Goal: Task Accomplishment & Management: Use online tool/utility

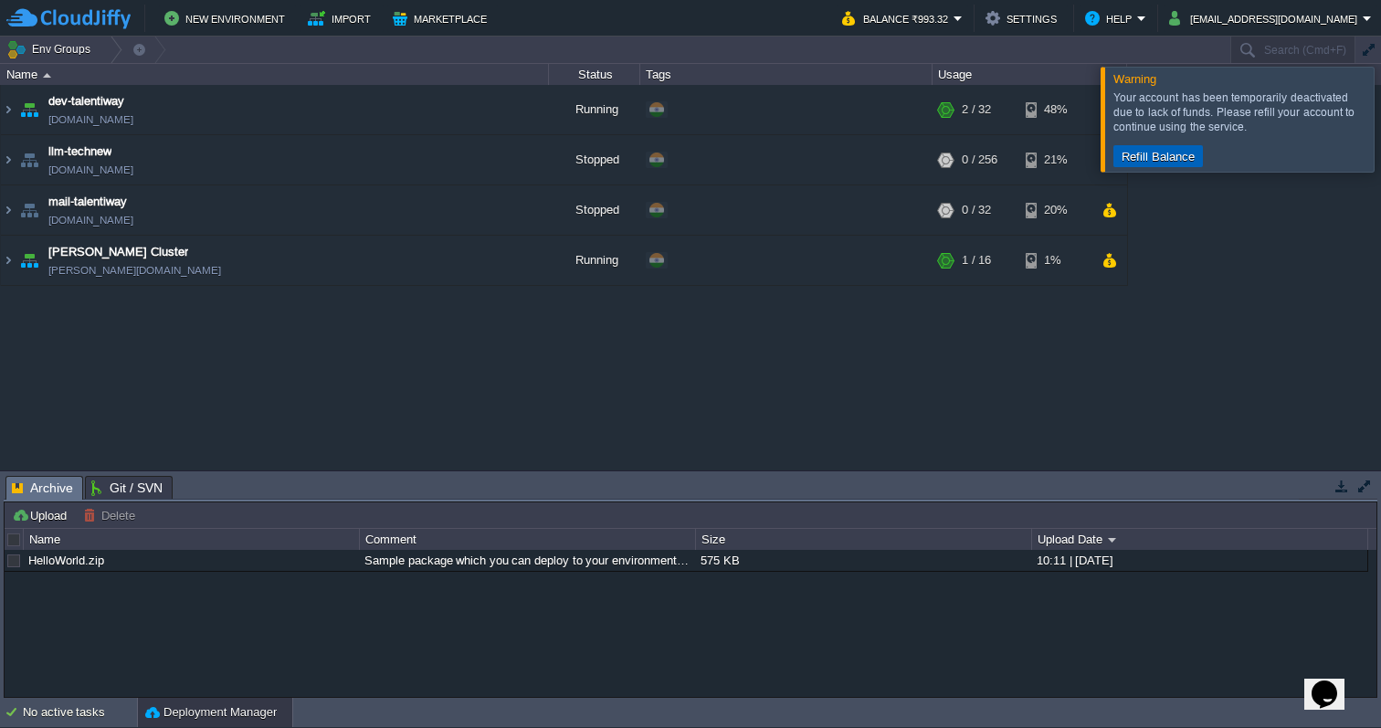
click at [1175, 153] on button "Refill Balance" at bounding box center [1158, 156] width 84 height 16
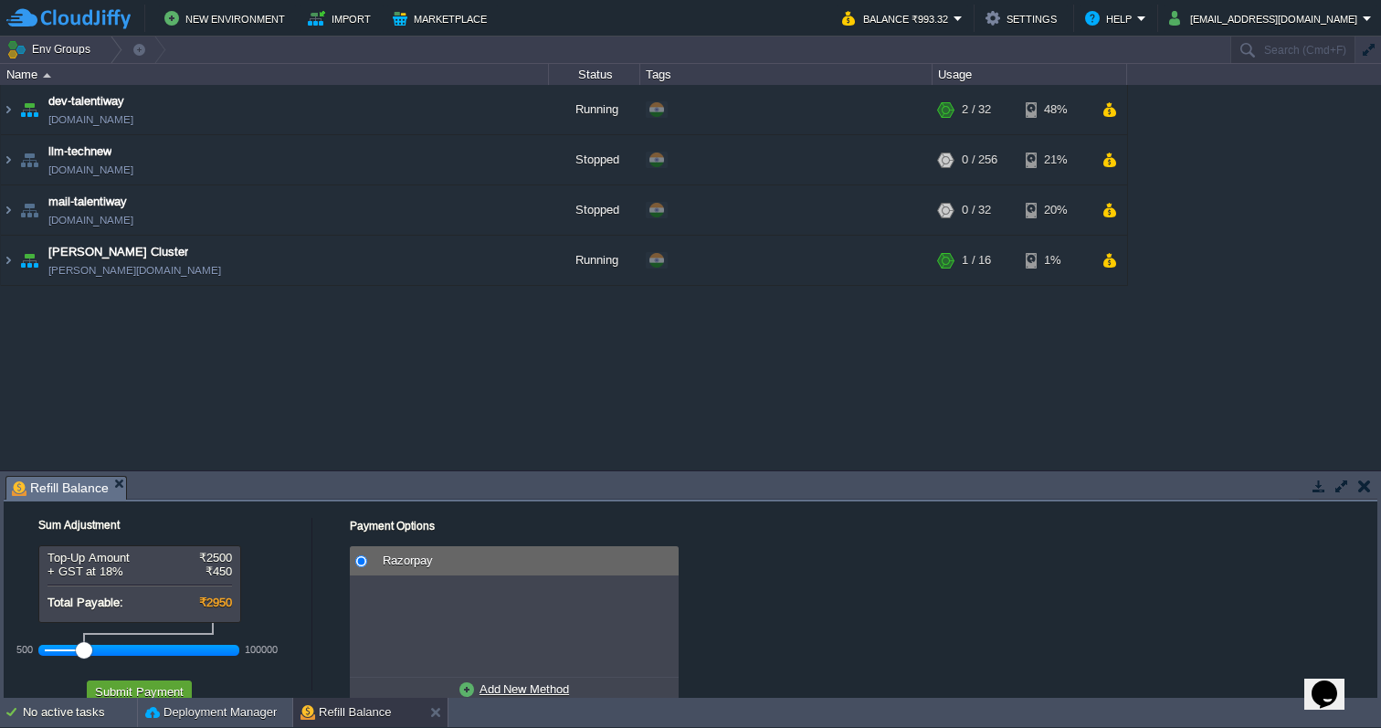
click at [113, 477] on em "Refill Balance" at bounding box center [69, 488] width 114 height 23
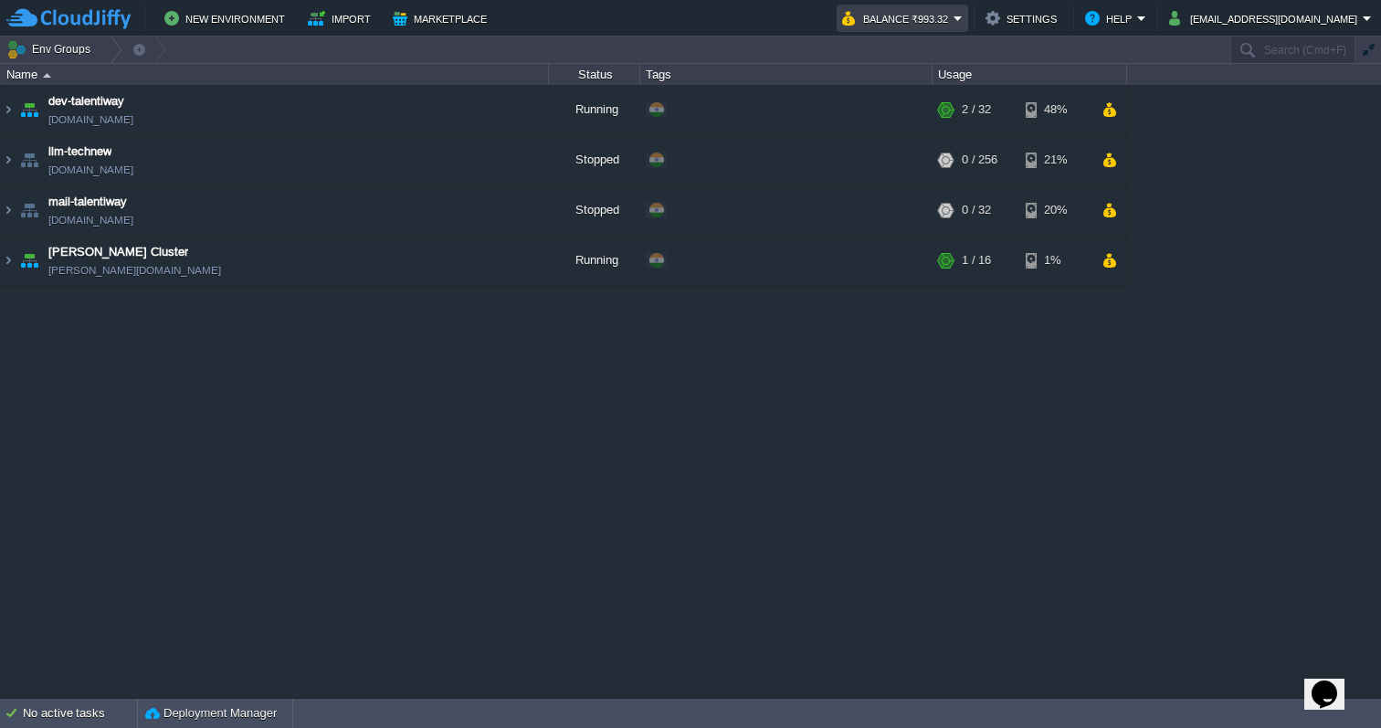
click at [954, 14] on button "Balance ₹993.32" at bounding box center [897, 18] width 111 height 22
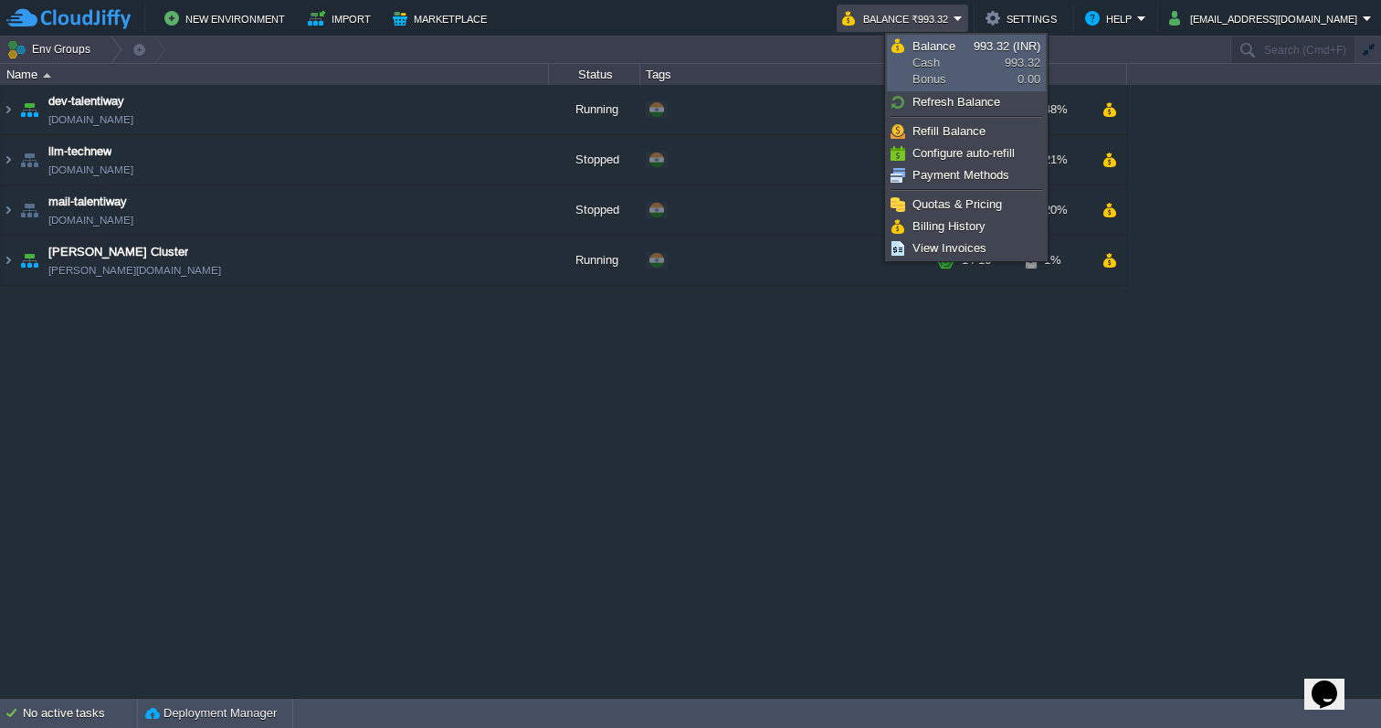
click at [949, 49] on span "Balance" at bounding box center [934, 46] width 43 height 14
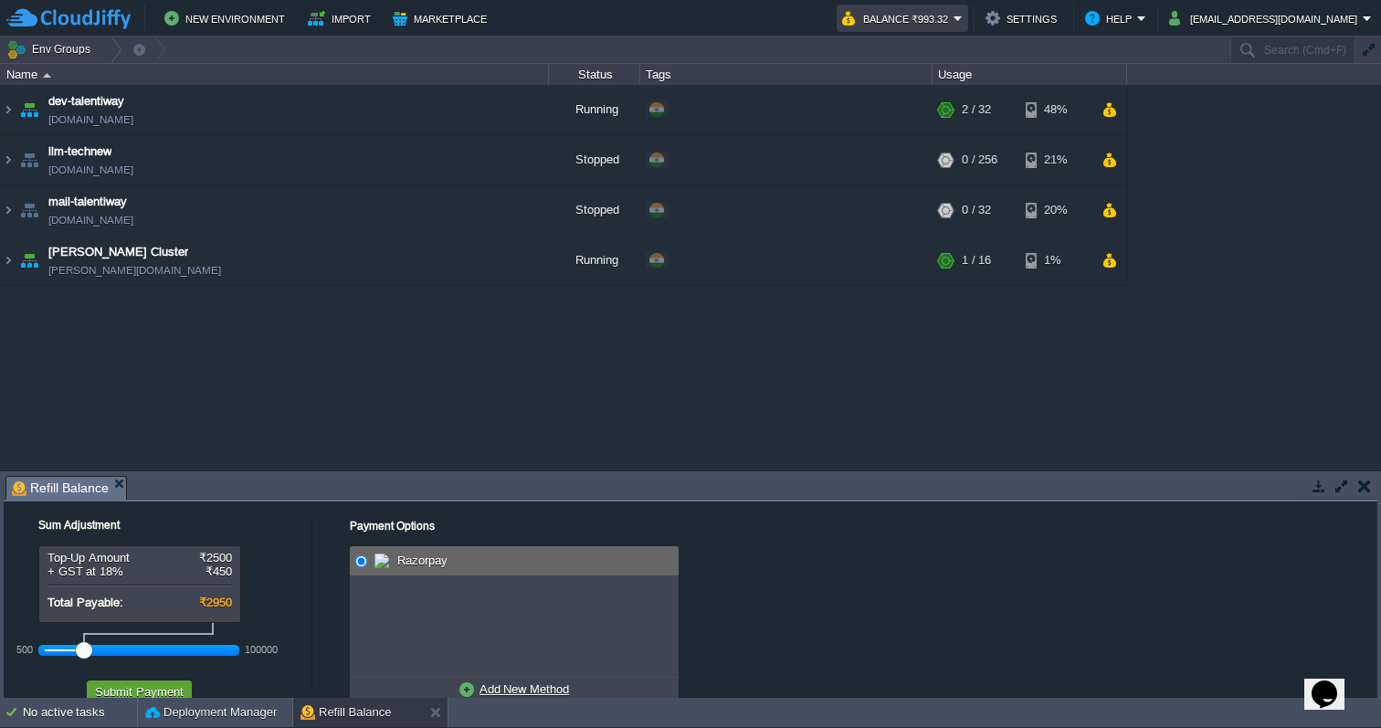
click at [951, 16] on button "Balance ₹993.32" at bounding box center [897, 18] width 111 height 22
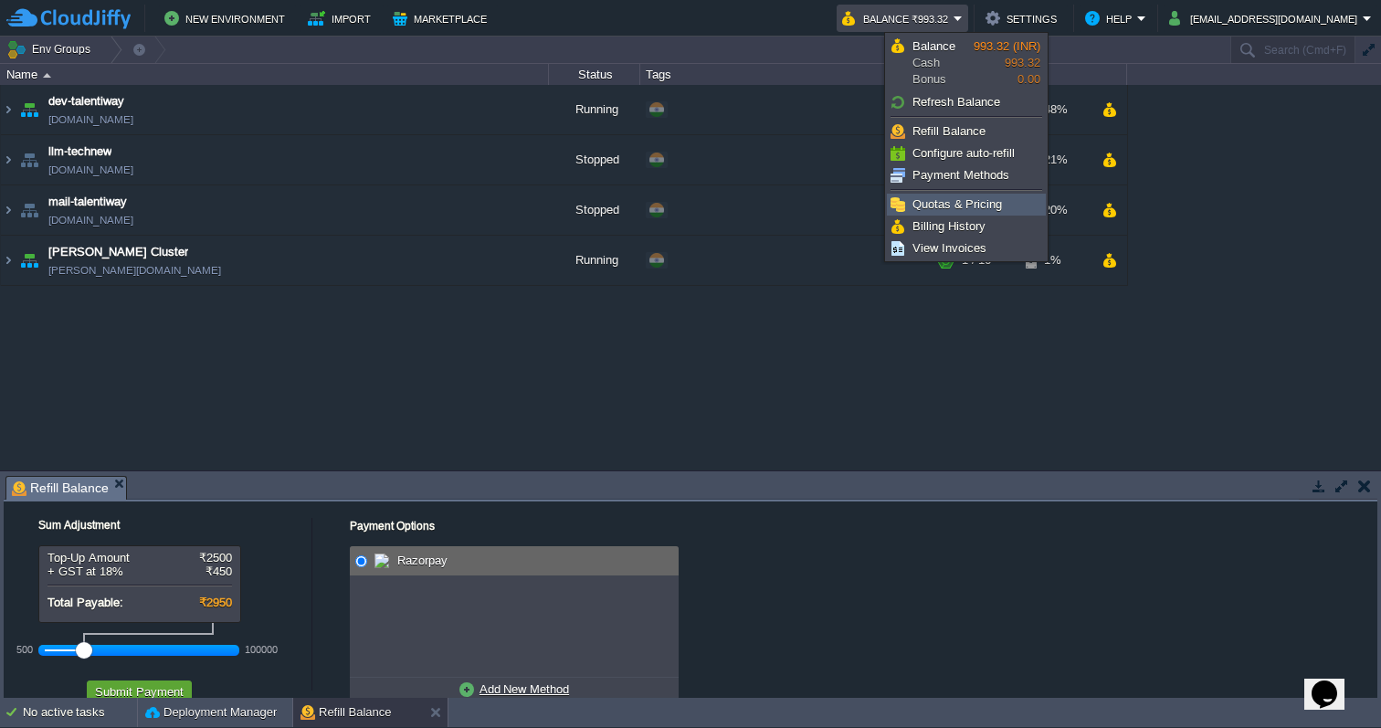
click at [969, 201] on span "Quotas & Pricing" at bounding box center [958, 204] width 90 height 14
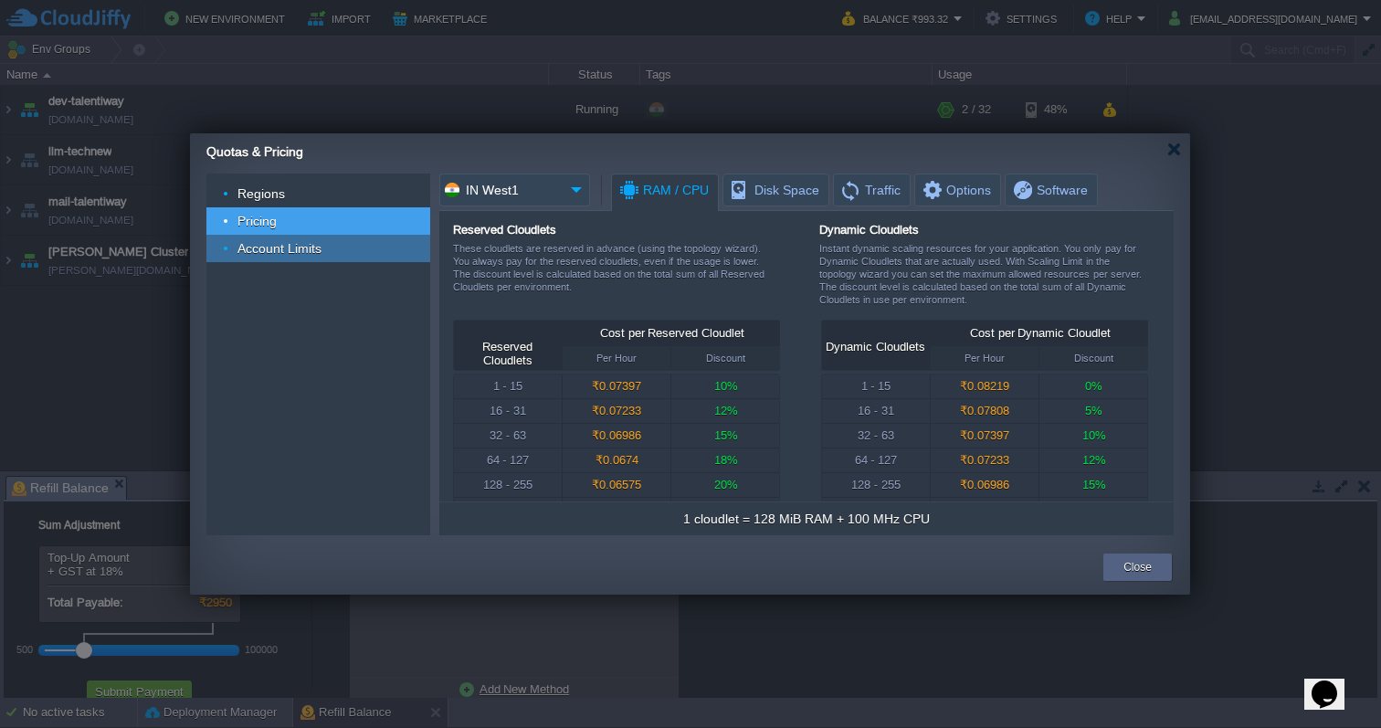
click at [313, 241] on span "Account Limits" at bounding box center [280, 248] width 89 height 16
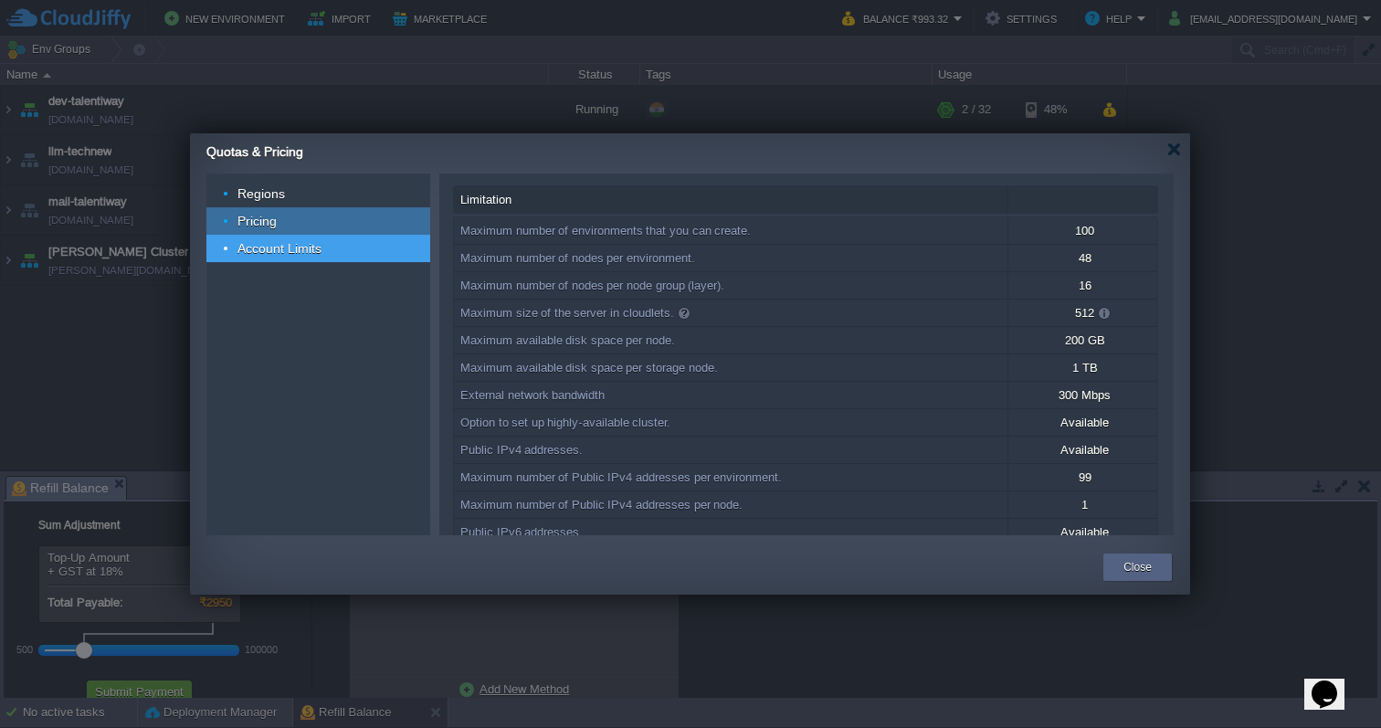
click at [298, 213] on div "Pricing" at bounding box center [318, 220] width 224 height 27
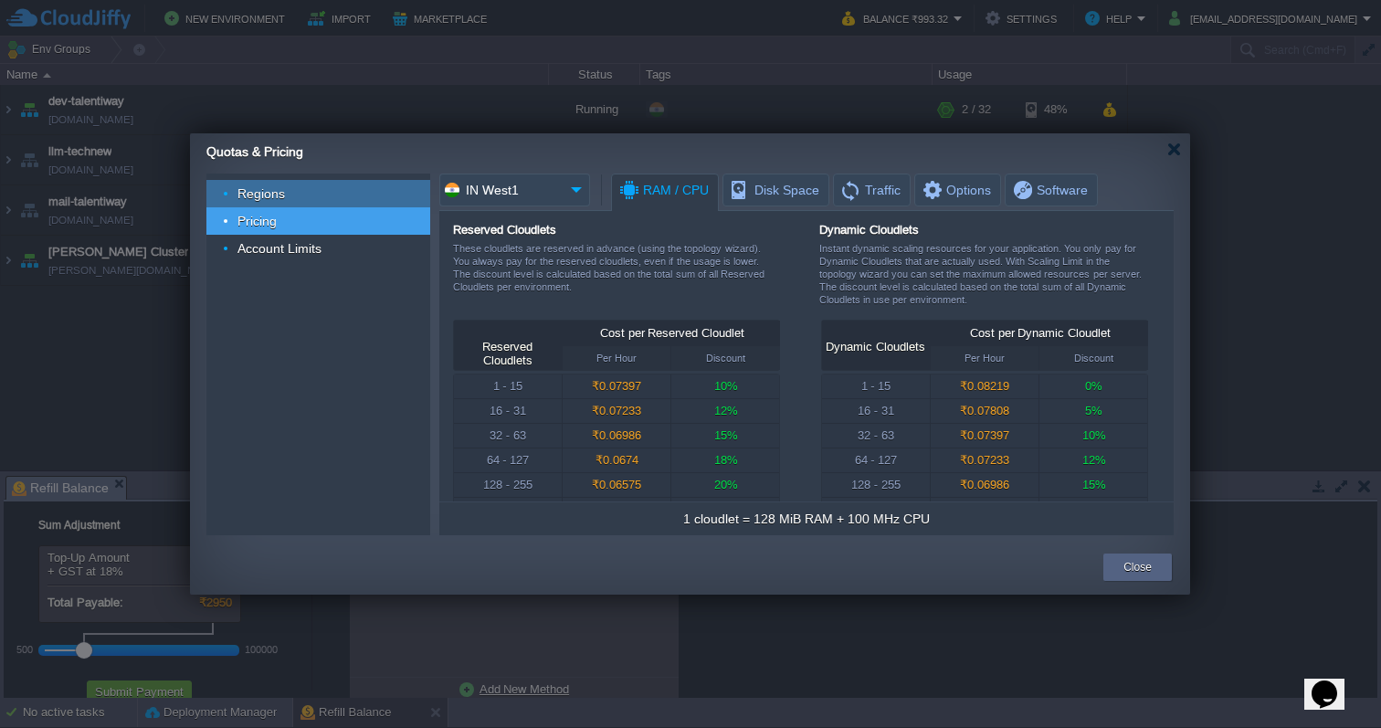
click at [291, 199] on div "Regions" at bounding box center [318, 193] width 224 height 27
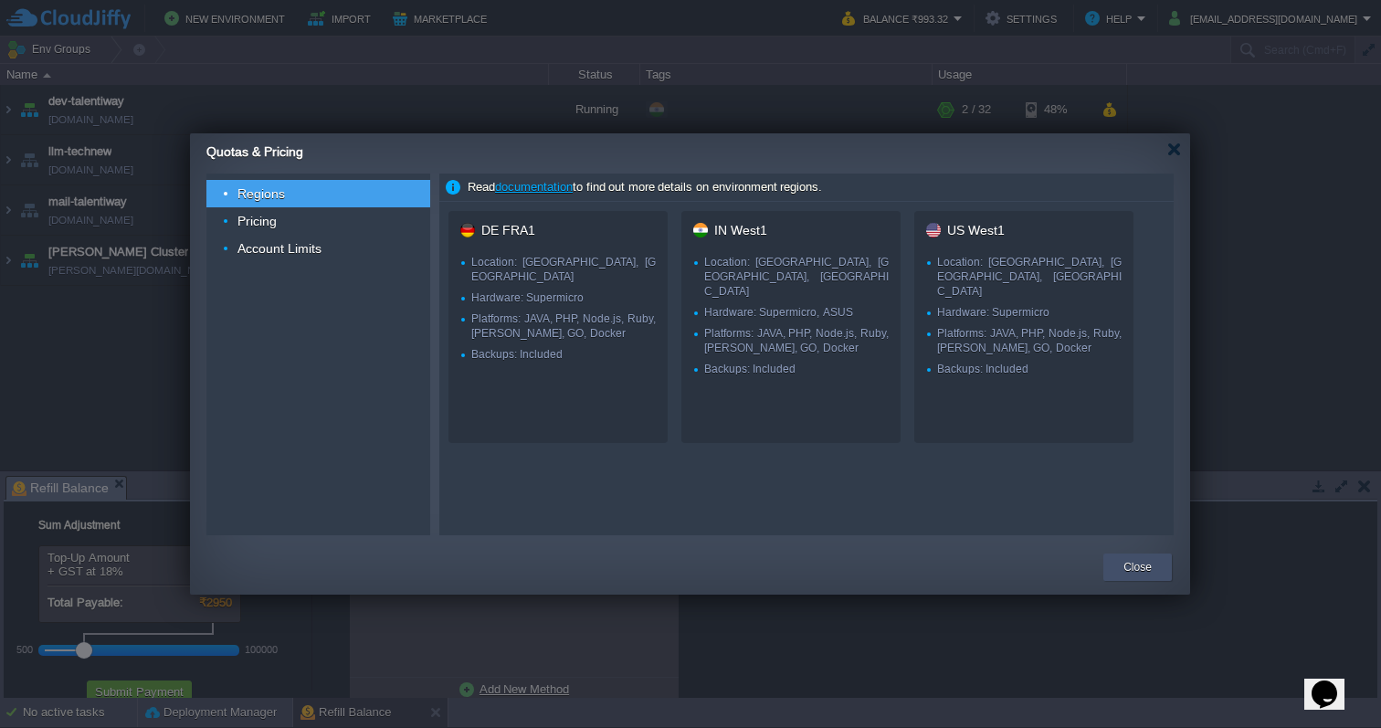
click at [1117, 572] on div "Close" at bounding box center [1137, 567] width 41 height 27
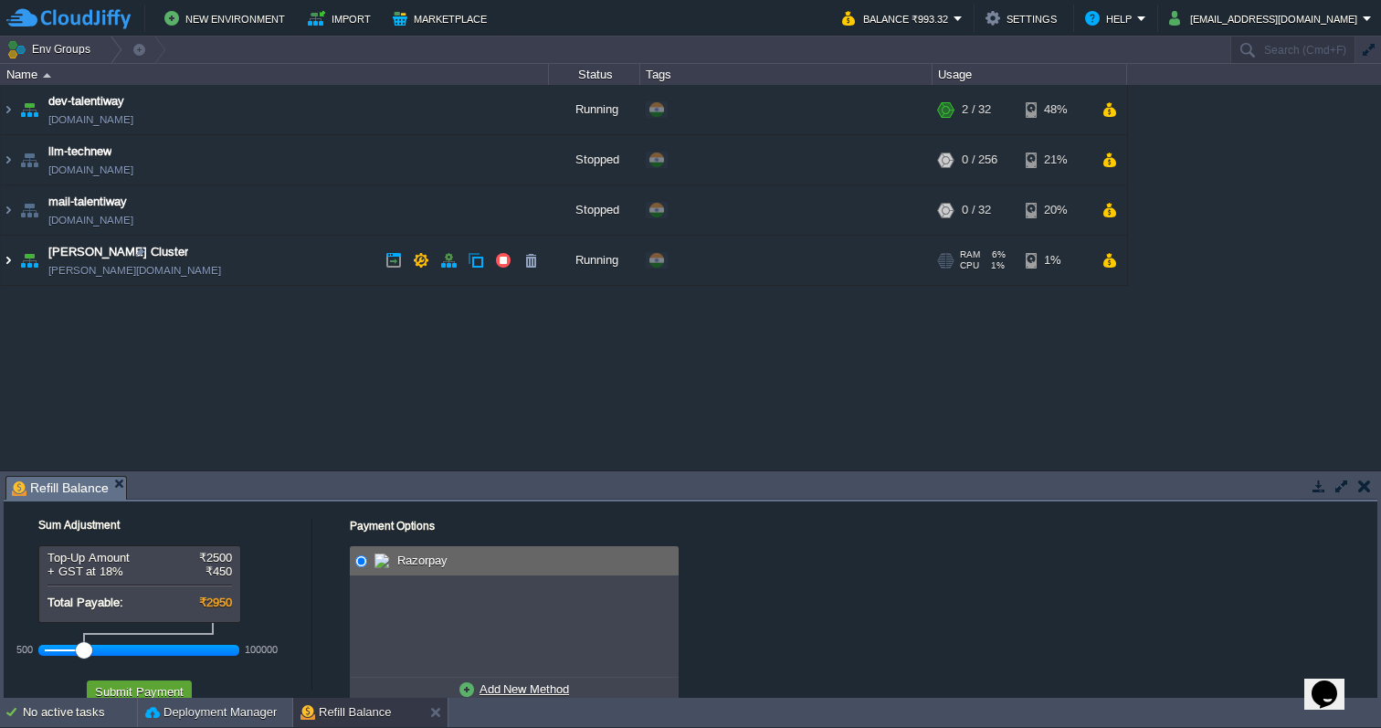
click at [11, 260] on img at bounding box center [8, 260] width 15 height 49
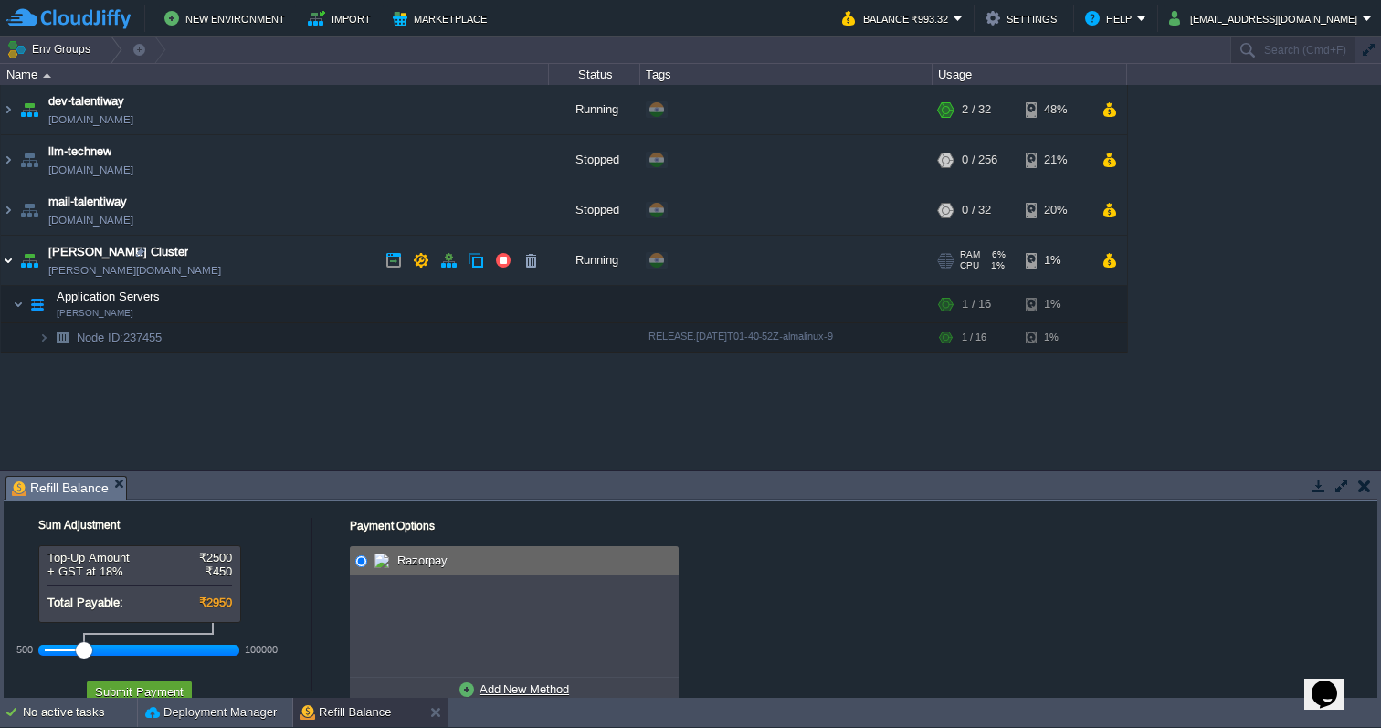
click at [11, 260] on img at bounding box center [8, 260] width 15 height 49
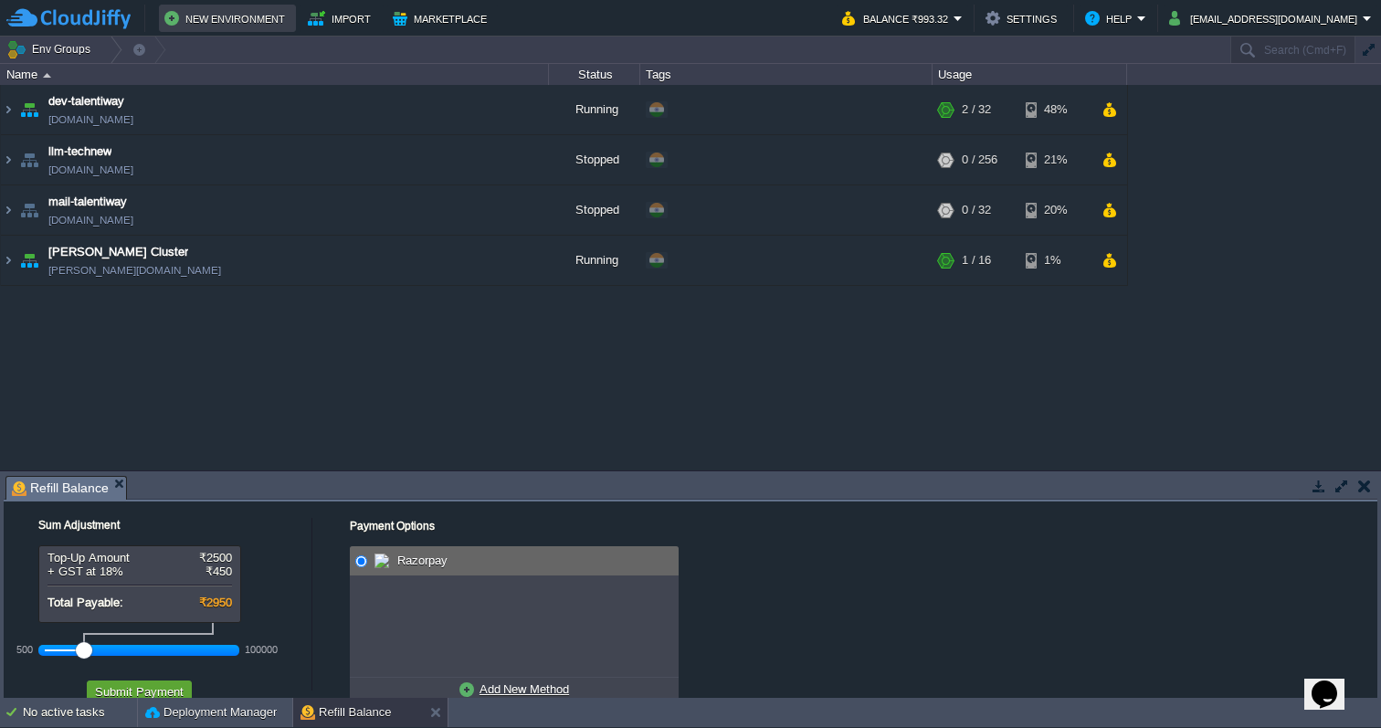
click at [210, 16] on button "New Environment" at bounding box center [227, 18] width 126 height 22
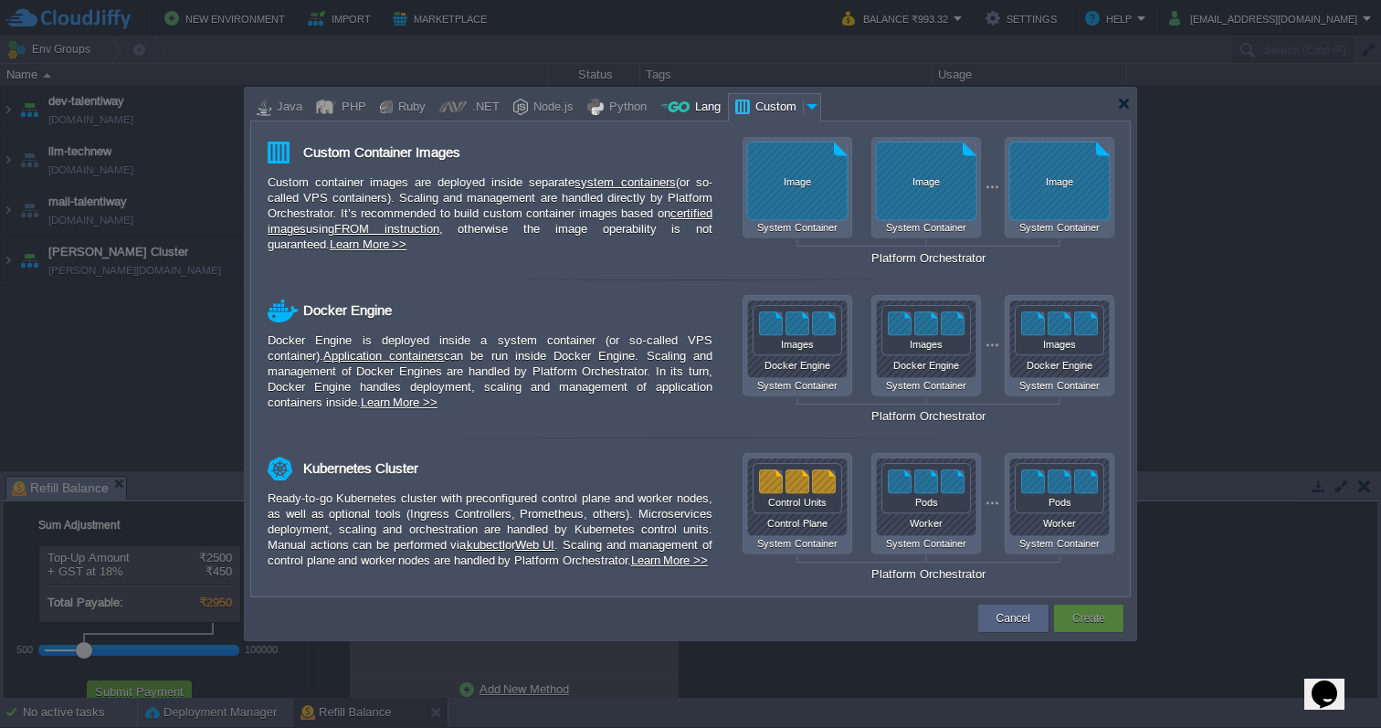
click at [690, 104] on div "Lang" at bounding box center [705, 107] width 31 height 27
type input "Application Servers"
type input "6"
type input "Golang 1.25.1"
type input "1.25.1"
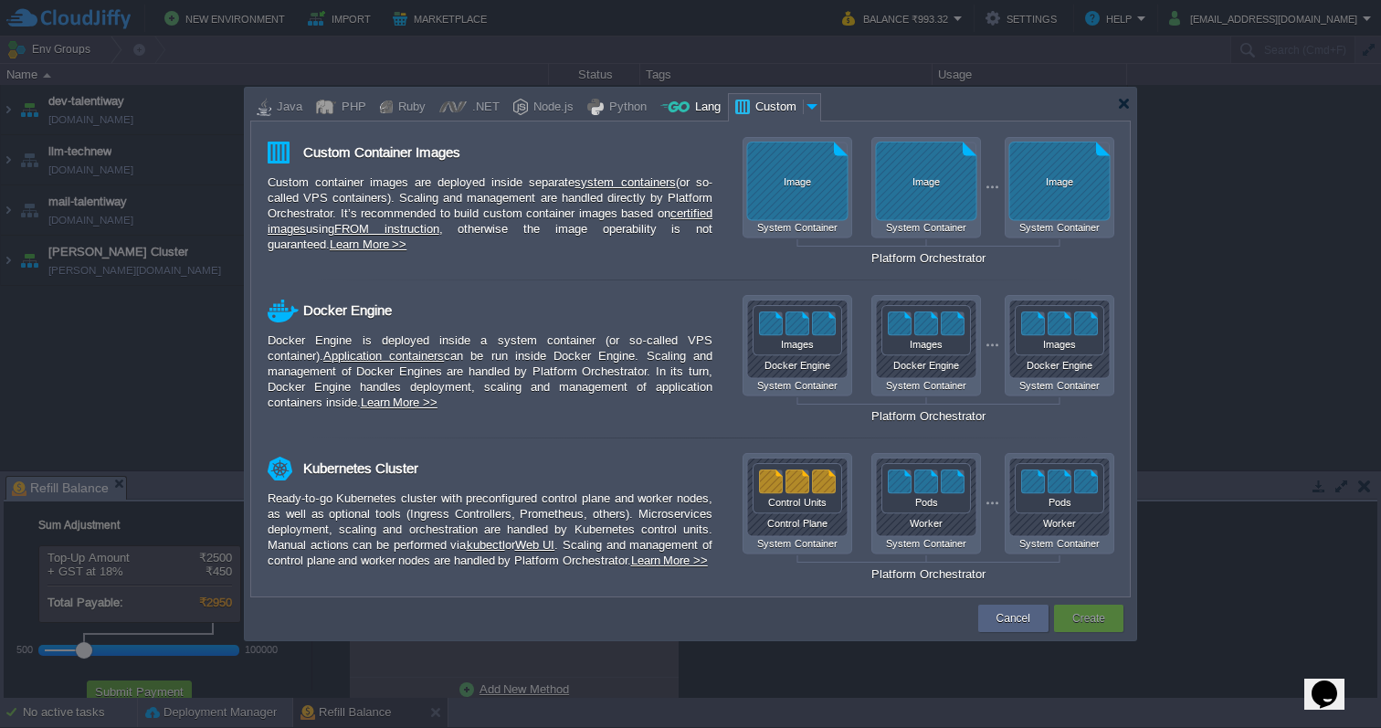
type input "Stateful"
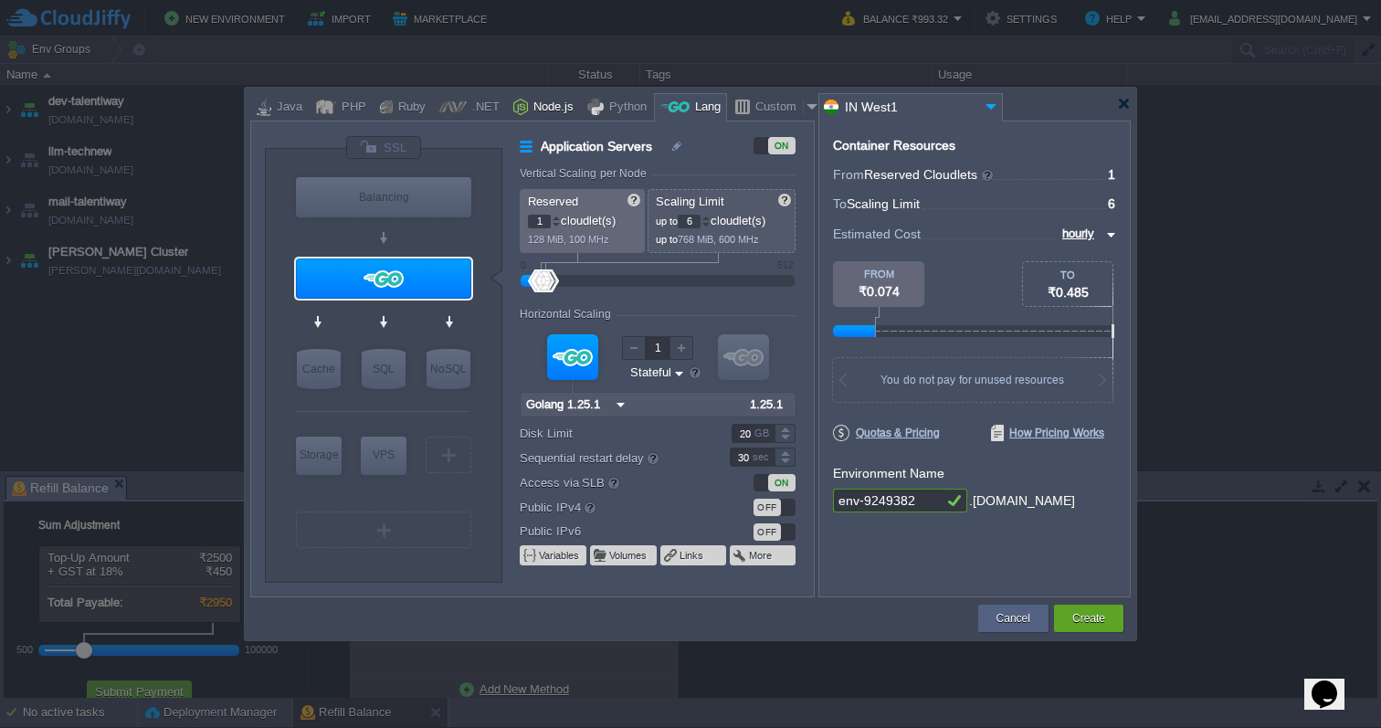
click at [513, 106] on div at bounding box center [520, 106] width 15 height 27
type input "Application Servers"
type input "4"
type input "8"
type input "Node.js 24.8.0 LTS"
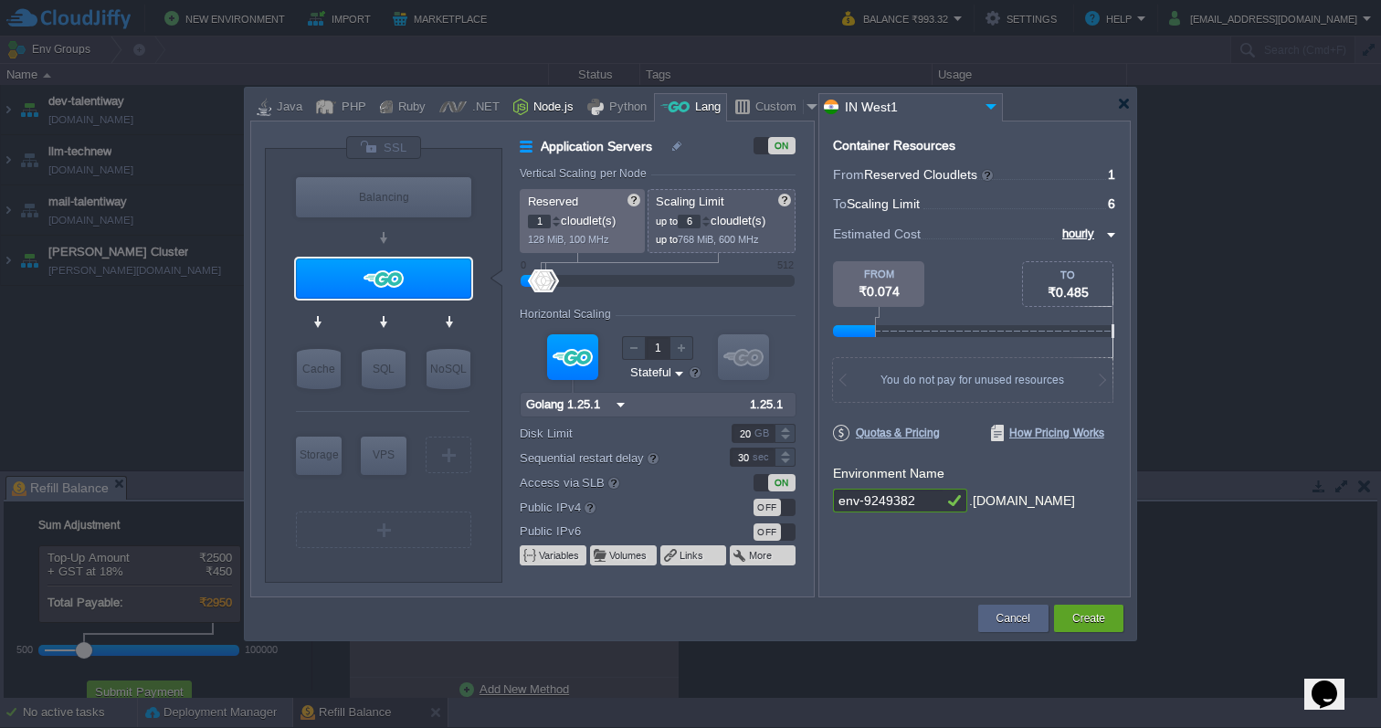
type input "24.8.0-pm2"
click at [281, 100] on div "Java" at bounding box center [286, 107] width 31 height 27
type input "Application Servers"
type input "1"
type input "6"
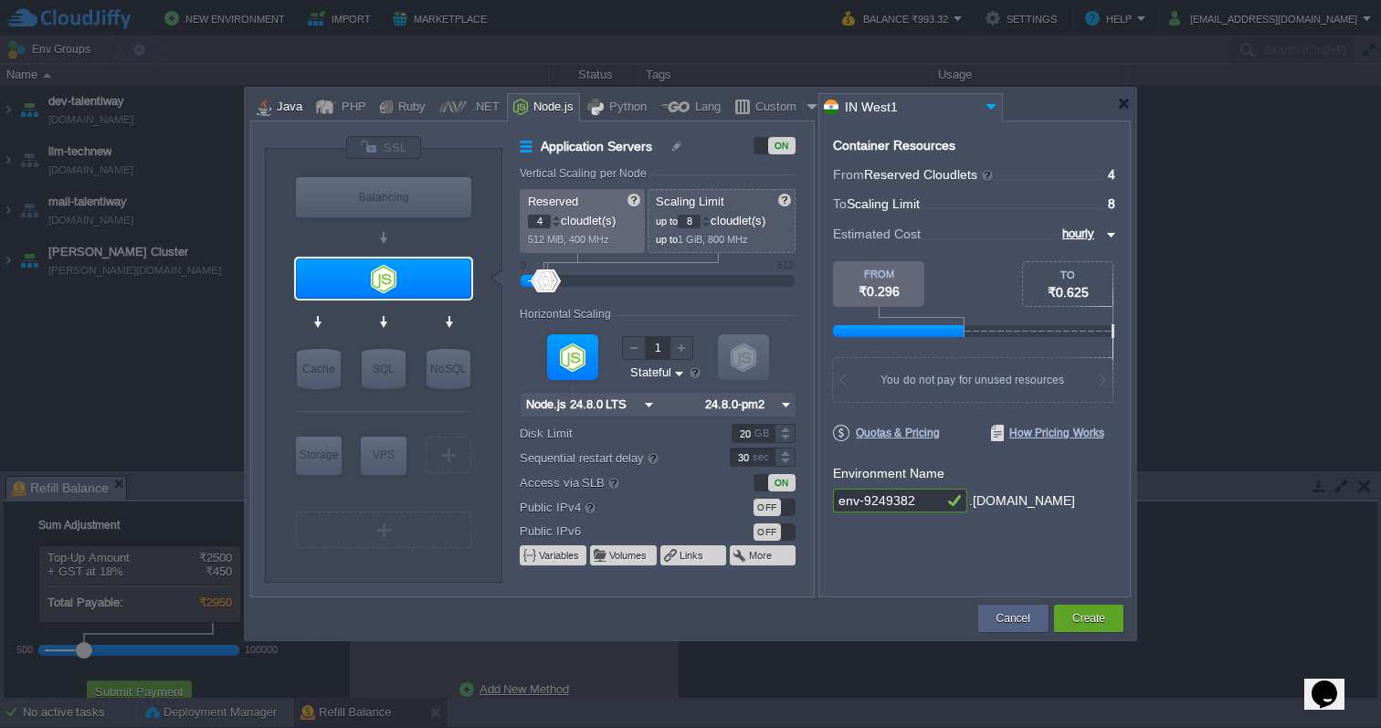
type input "Tomcat 11.0.11"
type input "Oracle OpenJD..."
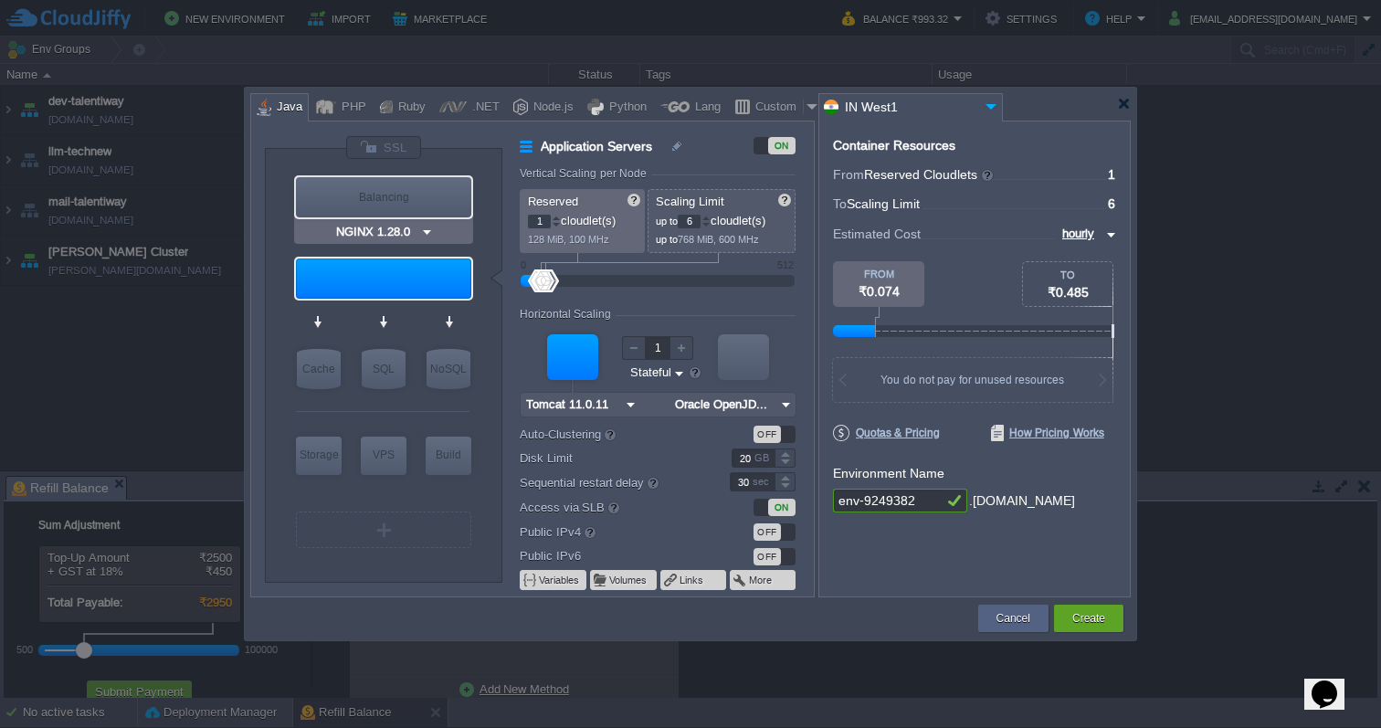
type input "Tomcat 11.0.11"
click at [627, 403] on img at bounding box center [630, 405] width 19 height 24
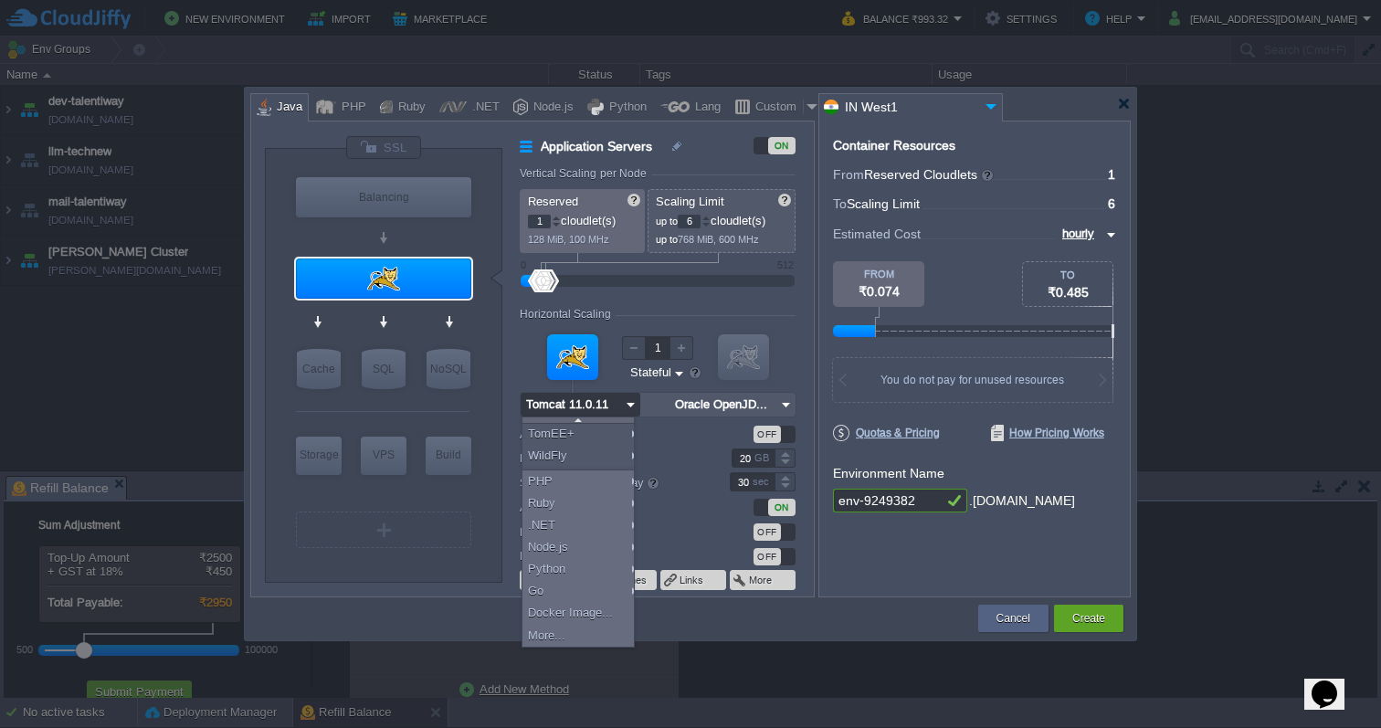
scroll to position [148, 0]
click at [576, 605] on div "Docker Image..." at bounding box center [582, 613] width 118 height 22
type input "Application Servers"
type input "16"
type input "Docker Image"
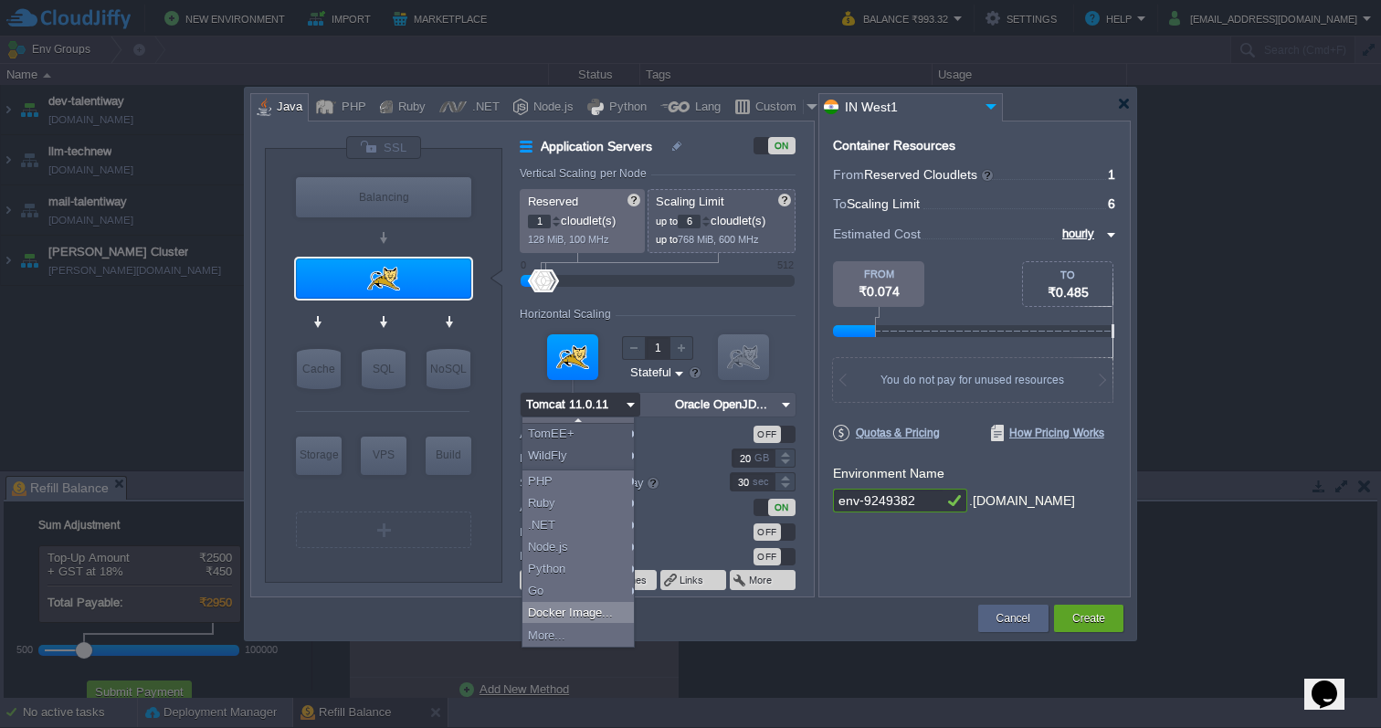
type input "latest"
type input "Stateless"
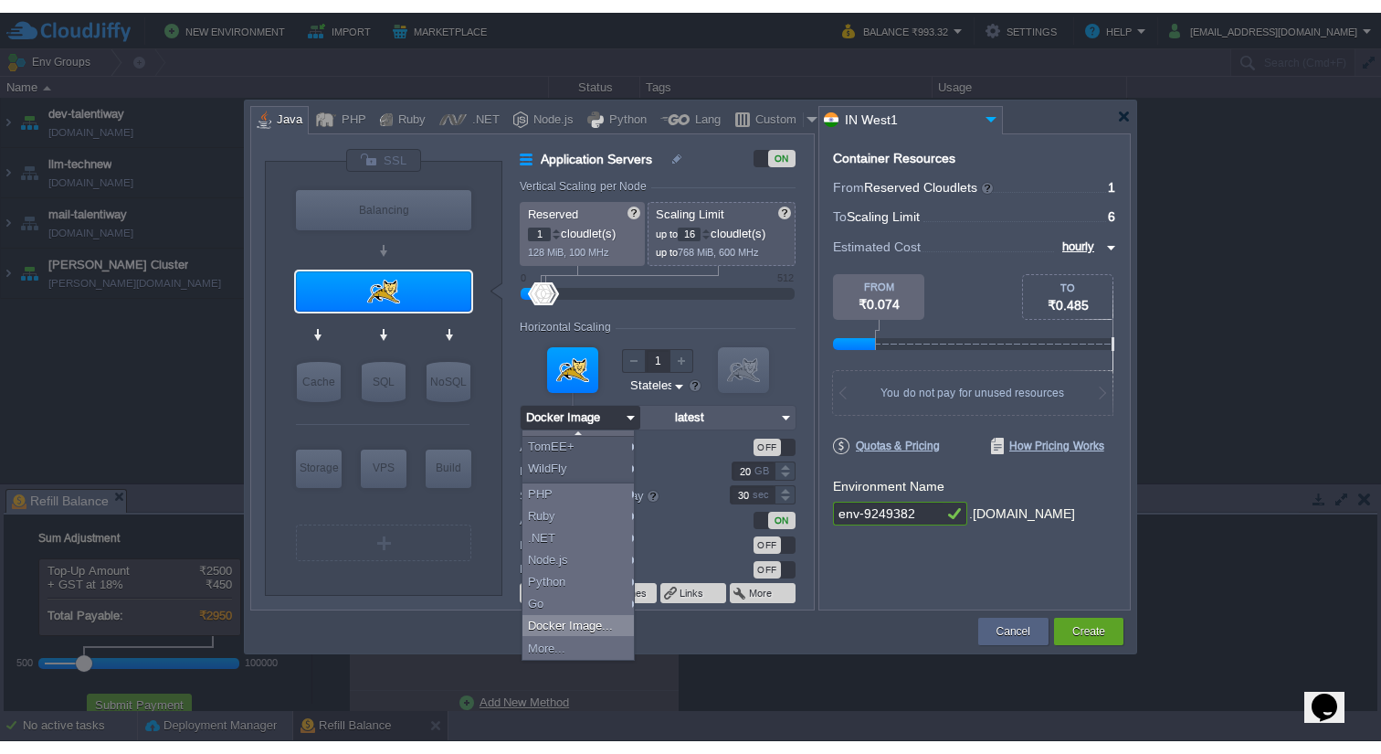
scroll to position [0, 0]
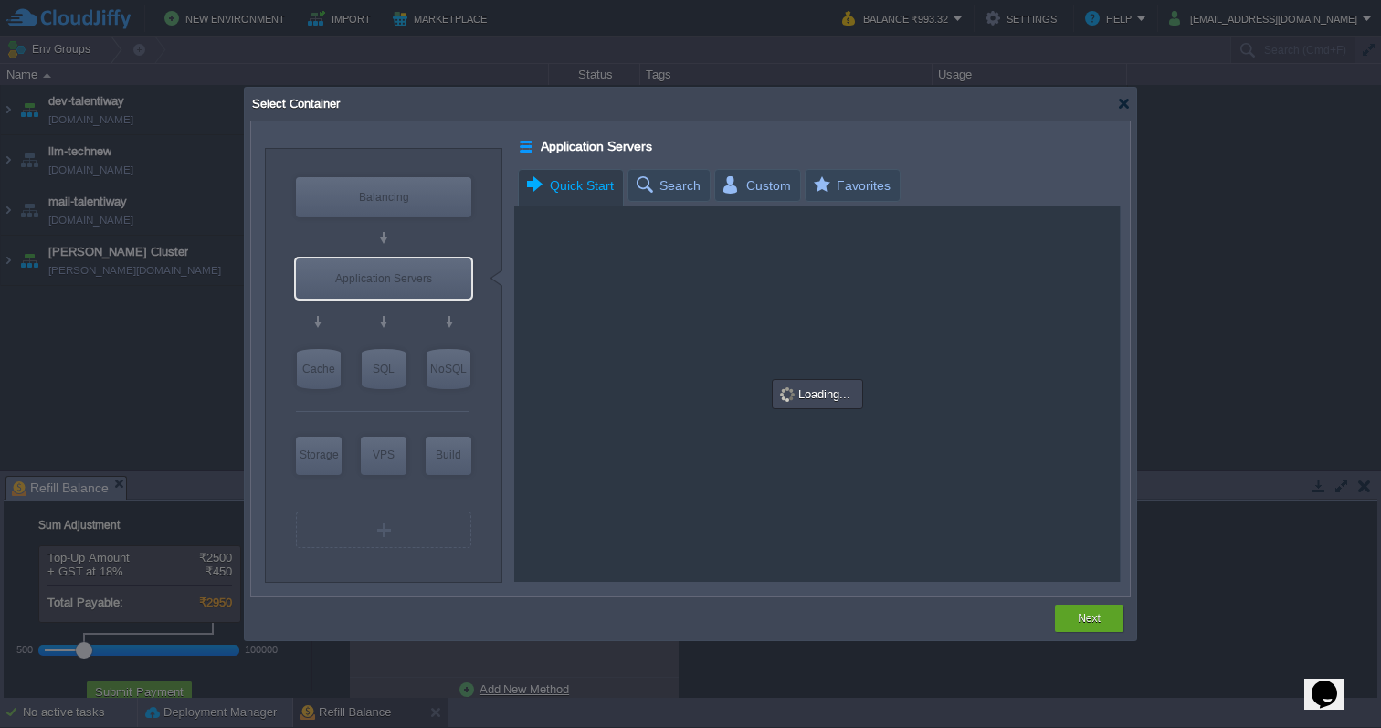
click at [542, 189] on span "Quick Start" at bounding box center [569, 186] width 90 height 32
click at [653, 187] on span "Search" at bounding box center [667, 185] width 67 height 31
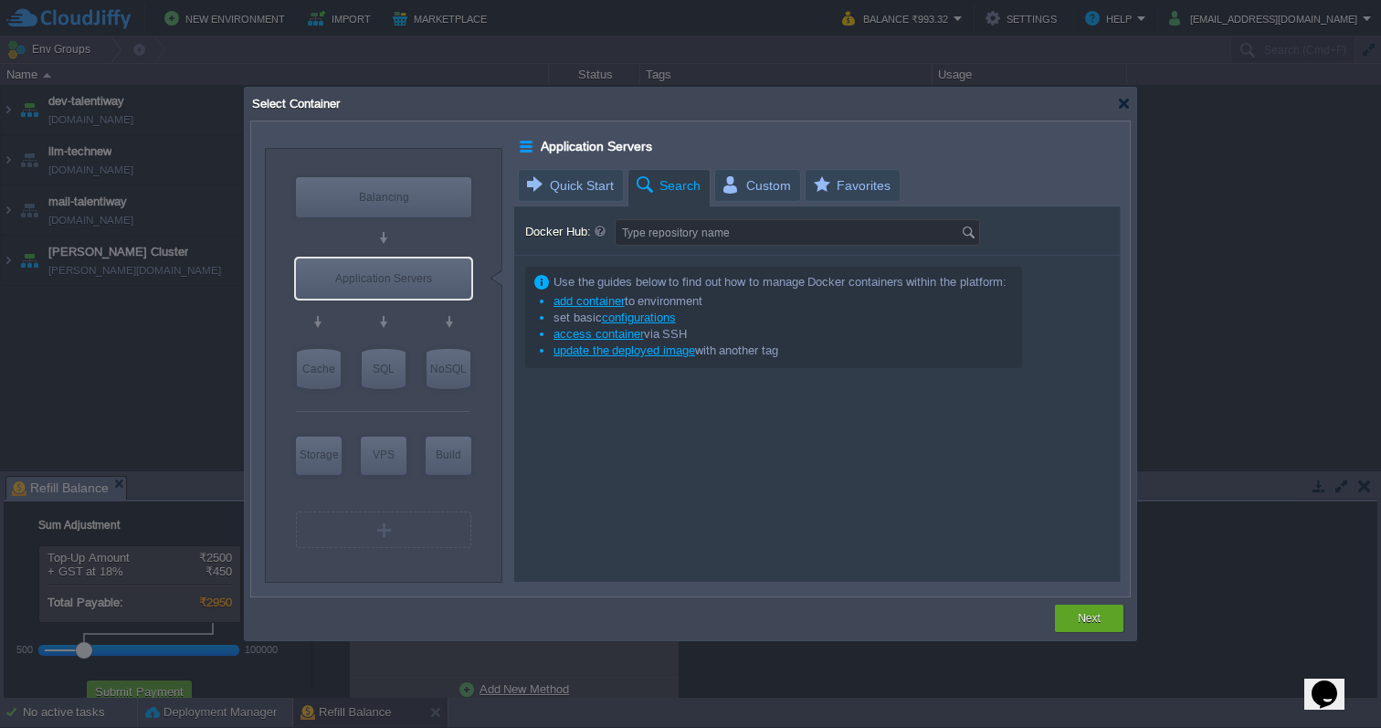
click at [680, 180] on span "Search" at bounding box center [667, 186] width 67 height 32
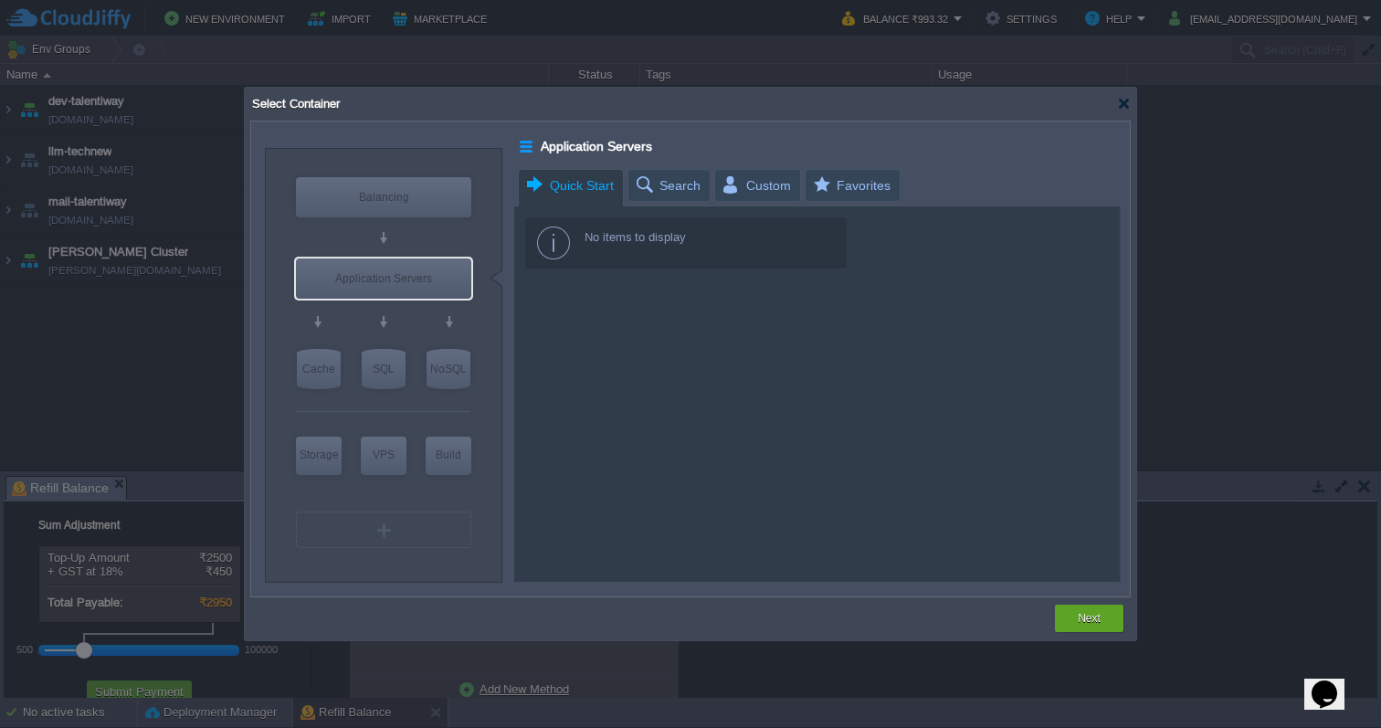
click at [597, 178] on span "Quick Start" at bounding box center [569, 186] width 90 height 32
click at [665, 183] on span "Search" at bounding box center [667, 185] width 67 height 31
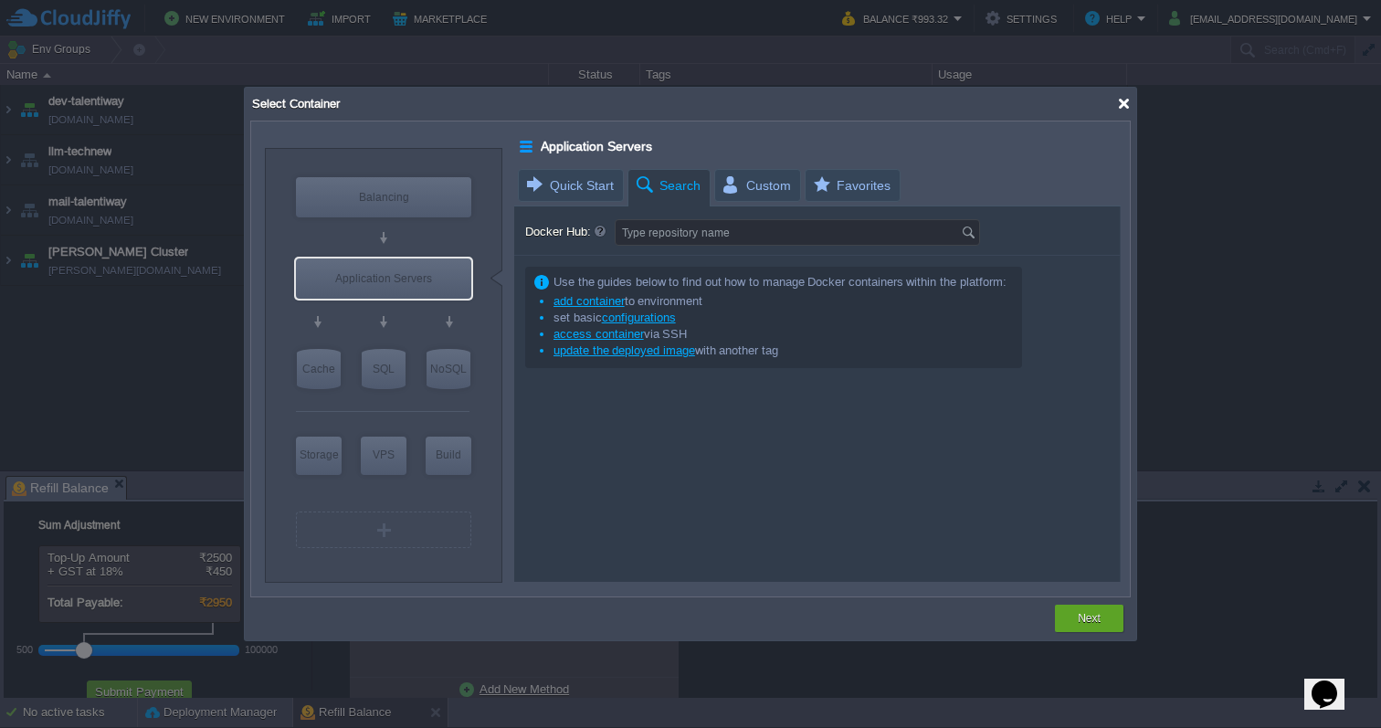
click at [1117, 109] on div at bounding box center [1124, 104] width 14 height 14
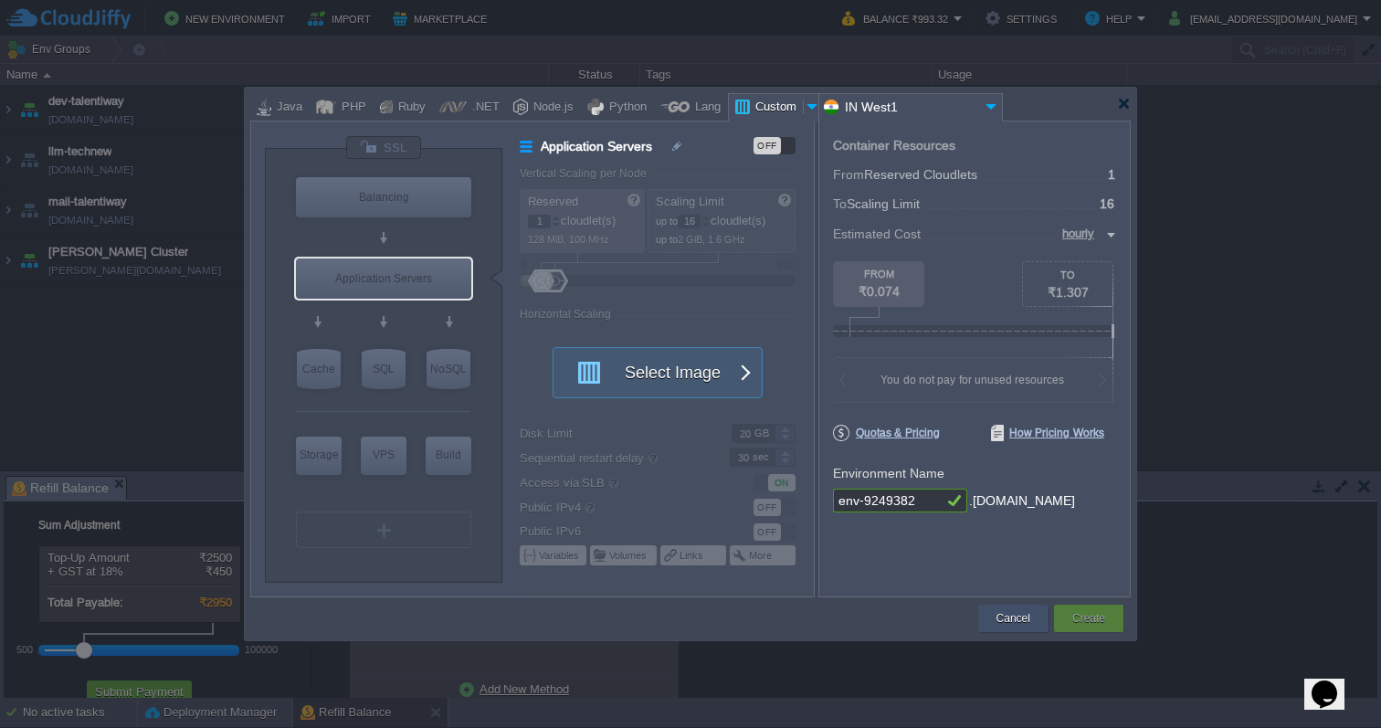
click at [1000, 614] on button "Cancel" at bounding box center [1014, 618] width 34 height 18
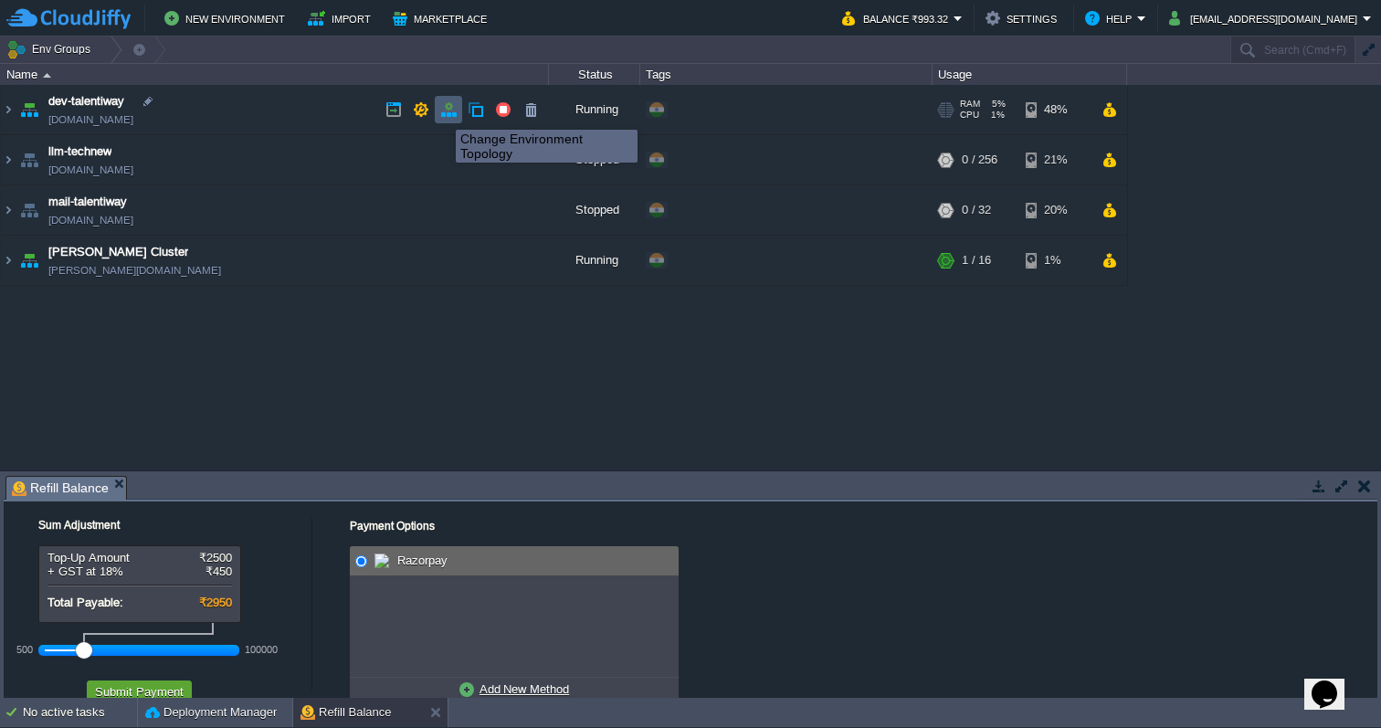
click at [442, 113] on button "button" at bounding box center [448, 109] width 16 height 16
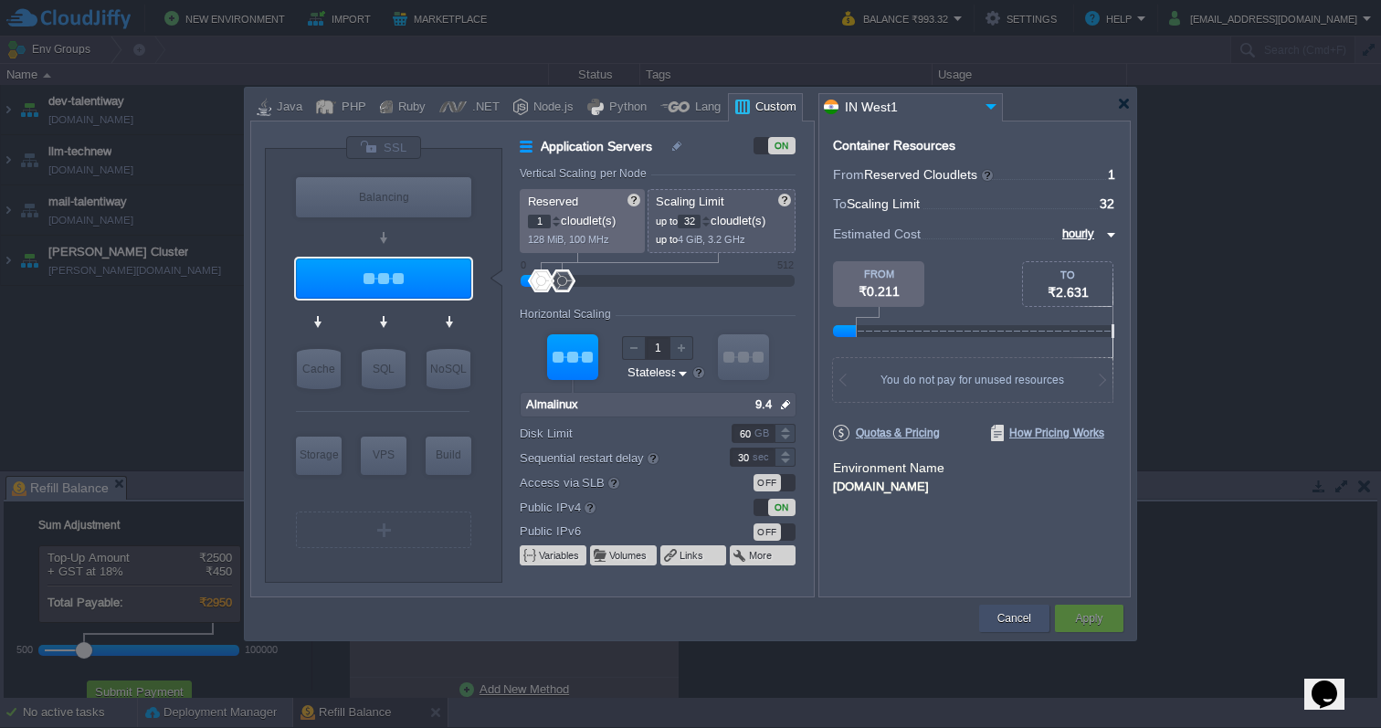
click at [979, 611] on div "Cancel" at bounding box center [1014, 618] width 70 height 27
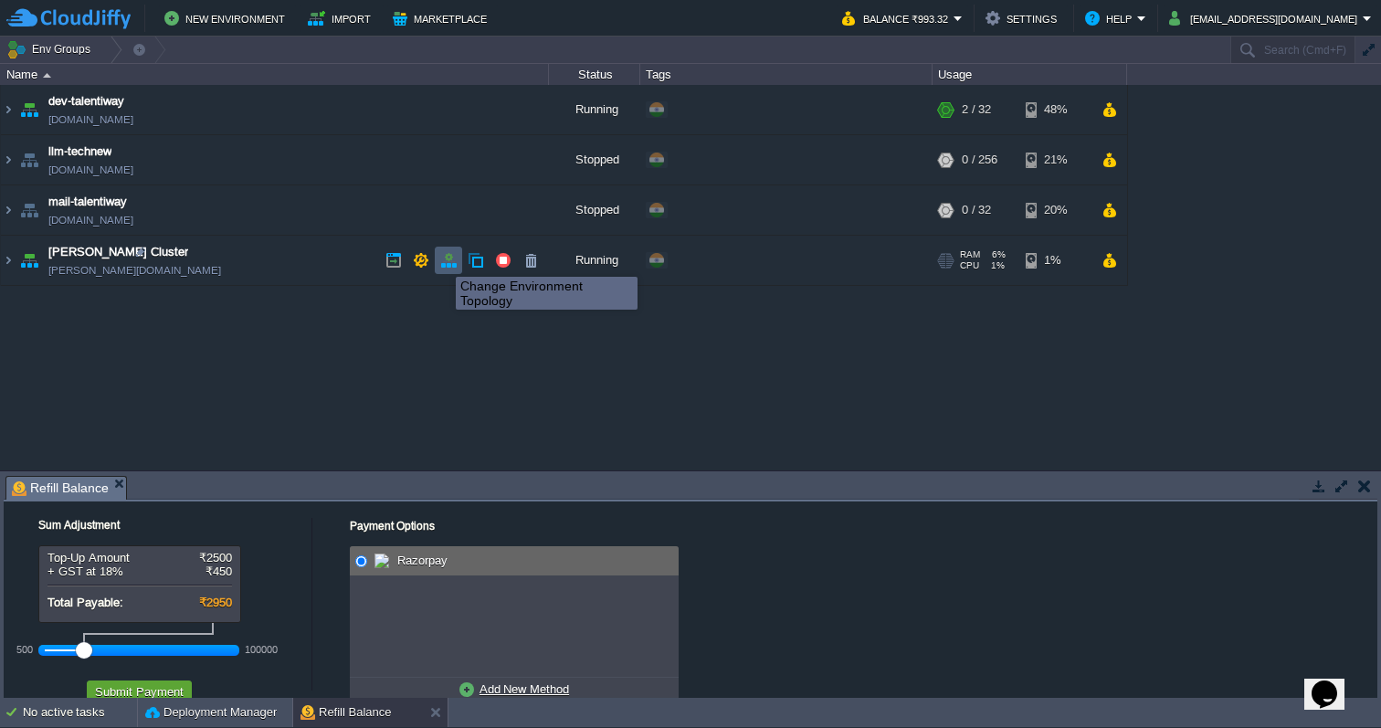
click at [442, 260] on button "button" at bounding box center [448, 260] width 16 height 16
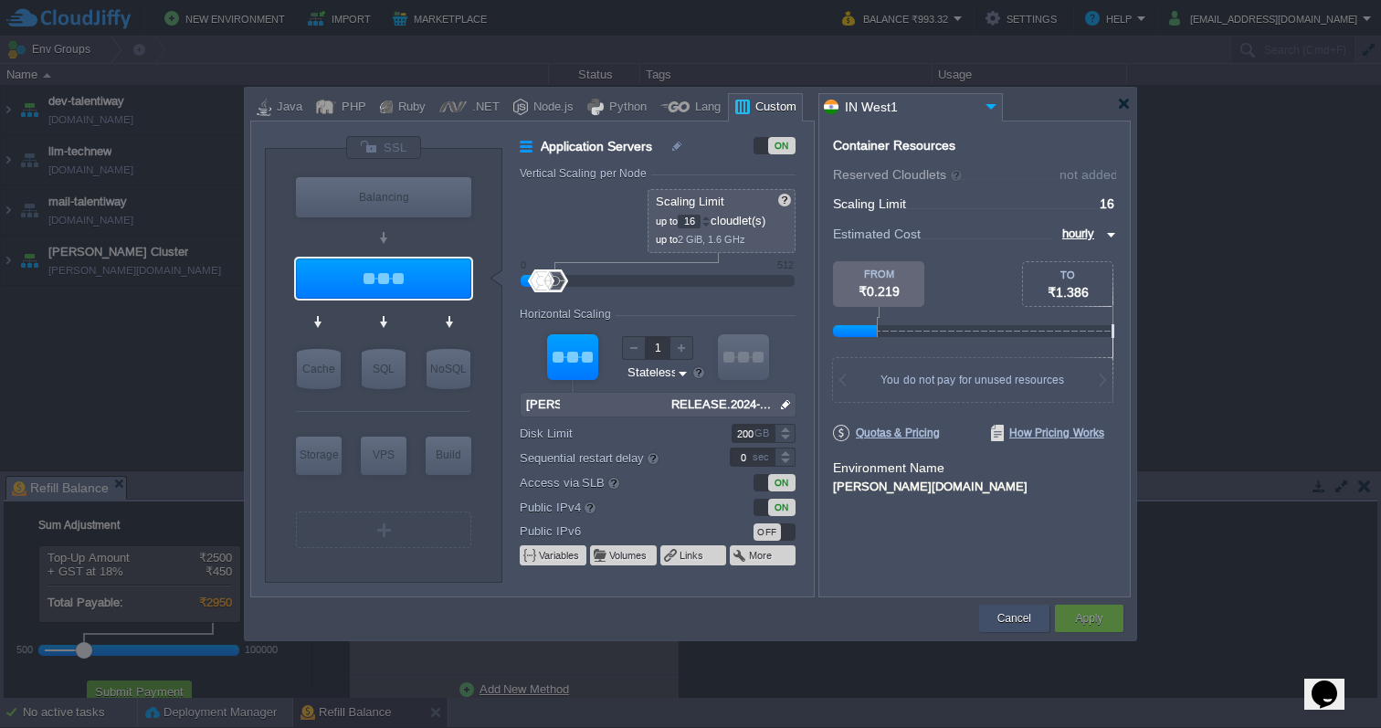
click at [1012, 612] on button "Cancel" at bounding box center [1015, 618] width 34 height 18
